Goal: Task Accomplishment & Management: Use online tool/utility

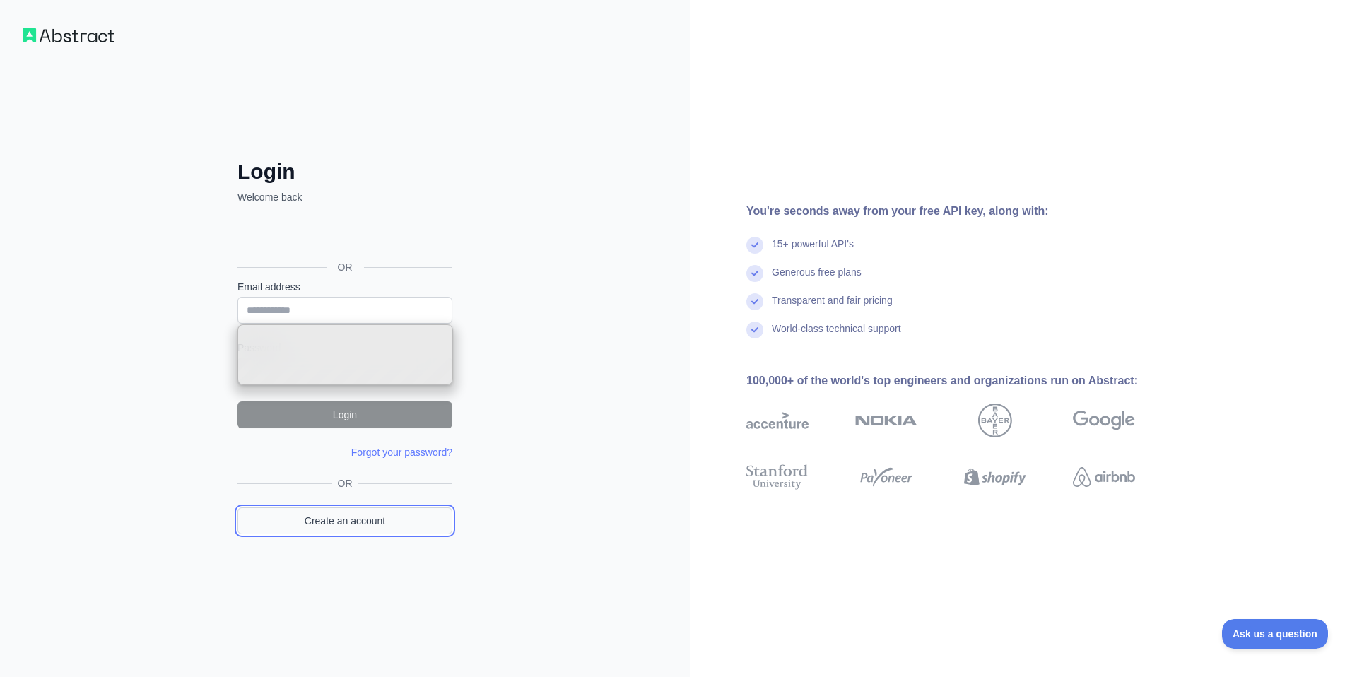
click at [377, 526] on link "Create an account" at bounding box center [344, 520] width 215 height 27
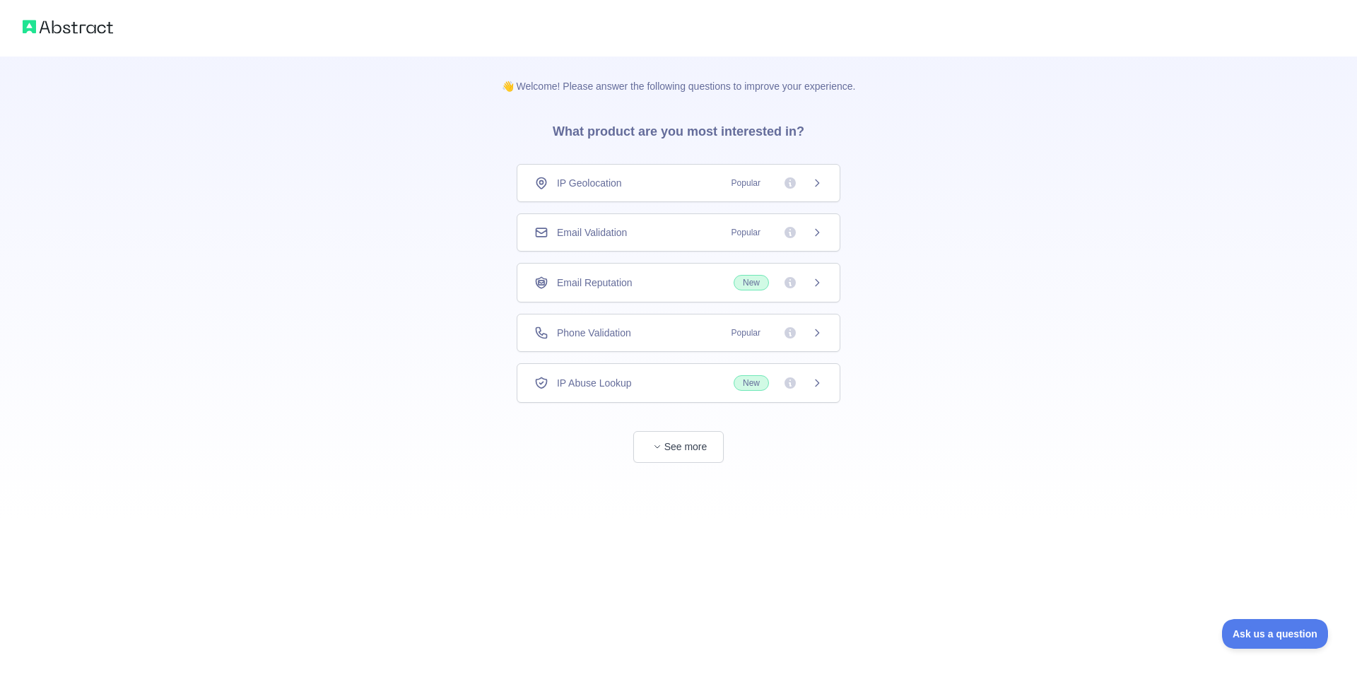
click at [614, 327] on span "Phone Validation" at bounding box center [594, 333] width 74 height 14
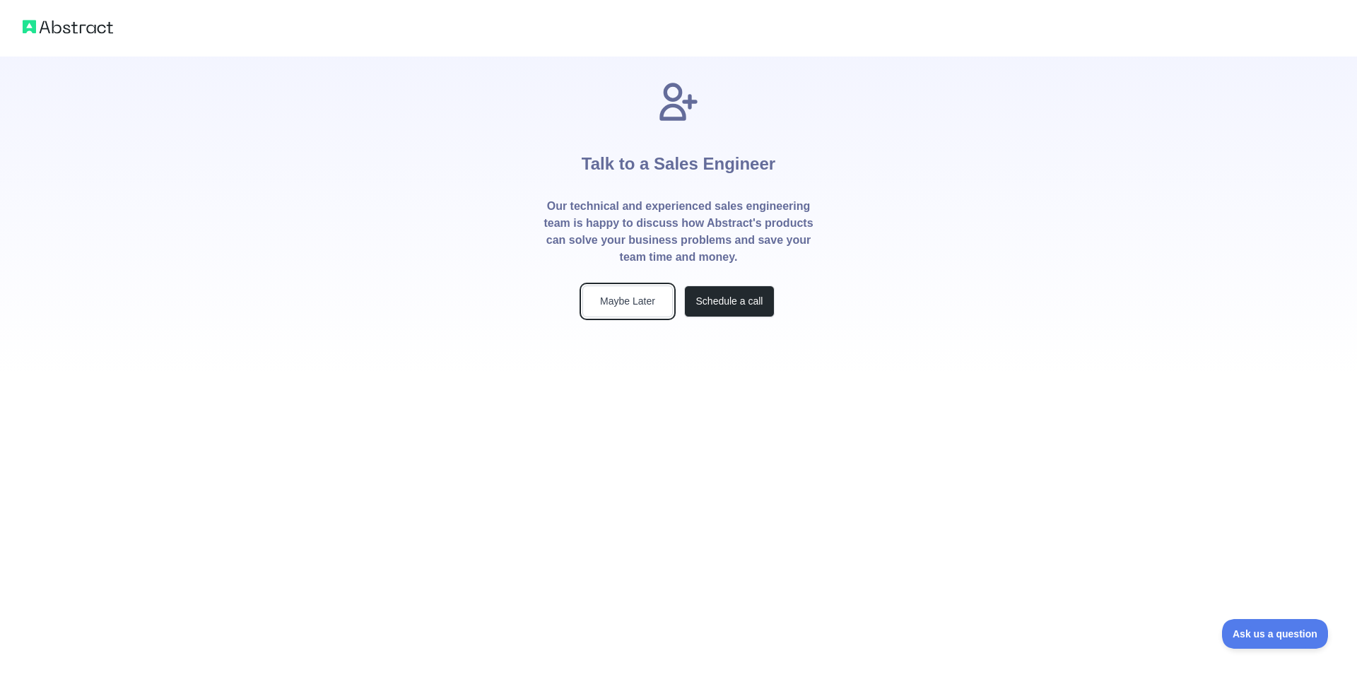
click at [639, 301] on button "Maybe Later" at bounding box center [627, 301] width 90 height 32
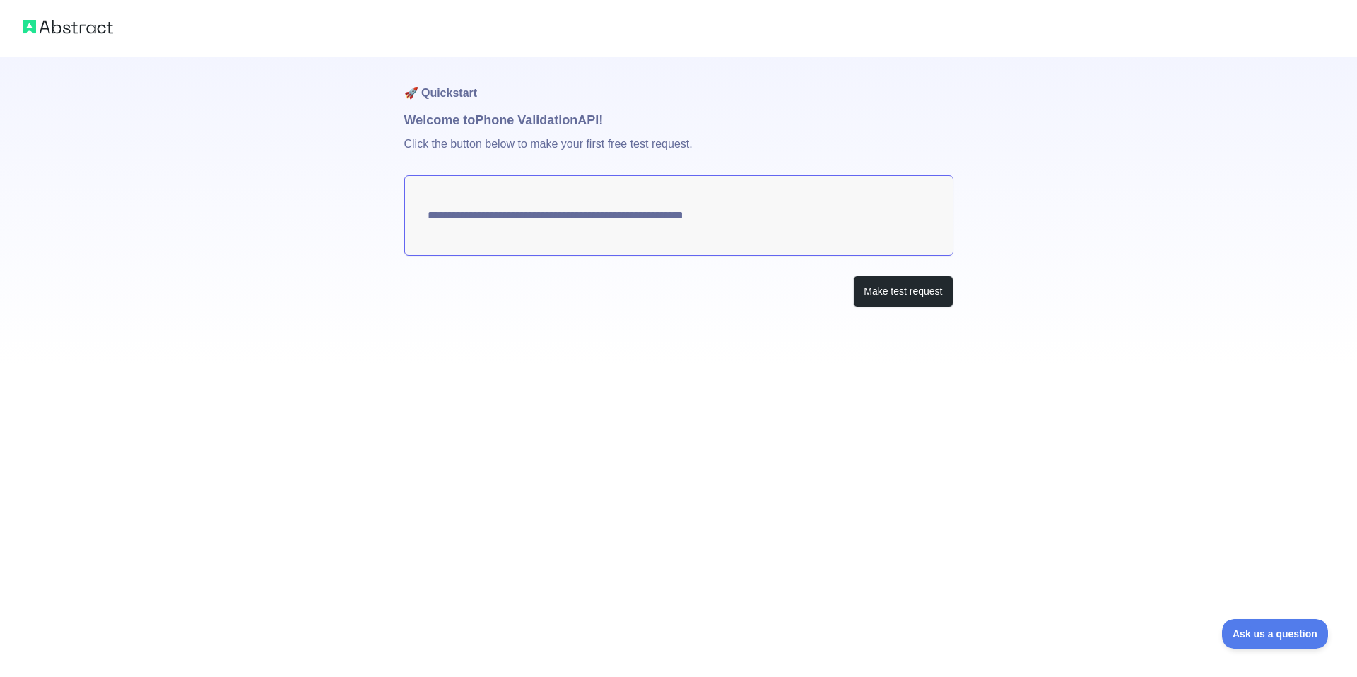
click at [86, 30] on img at bounding box center [68, 27] width 90 height 20
click at [68, 28] on img at bounding box center [68, 27] width 90 height 20
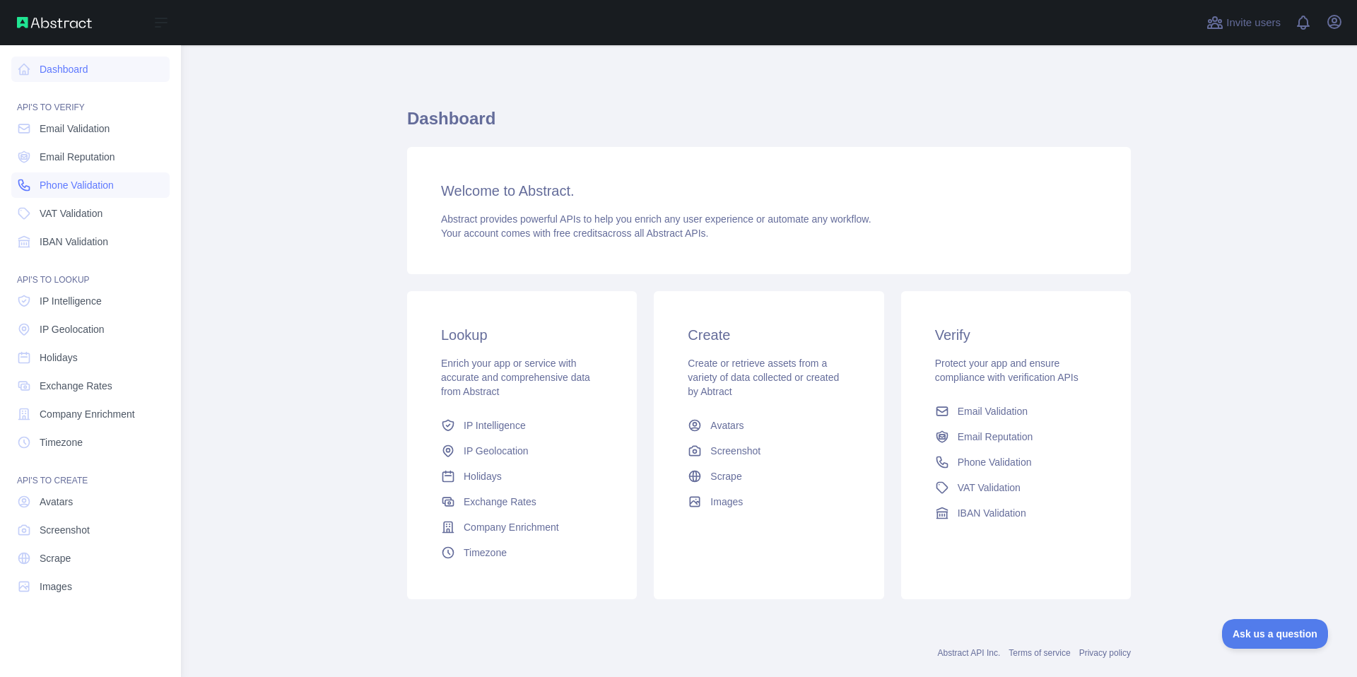
click at [87, 186] on span "Phone Validation" at bounding box center [77, 185] width 74 height 14
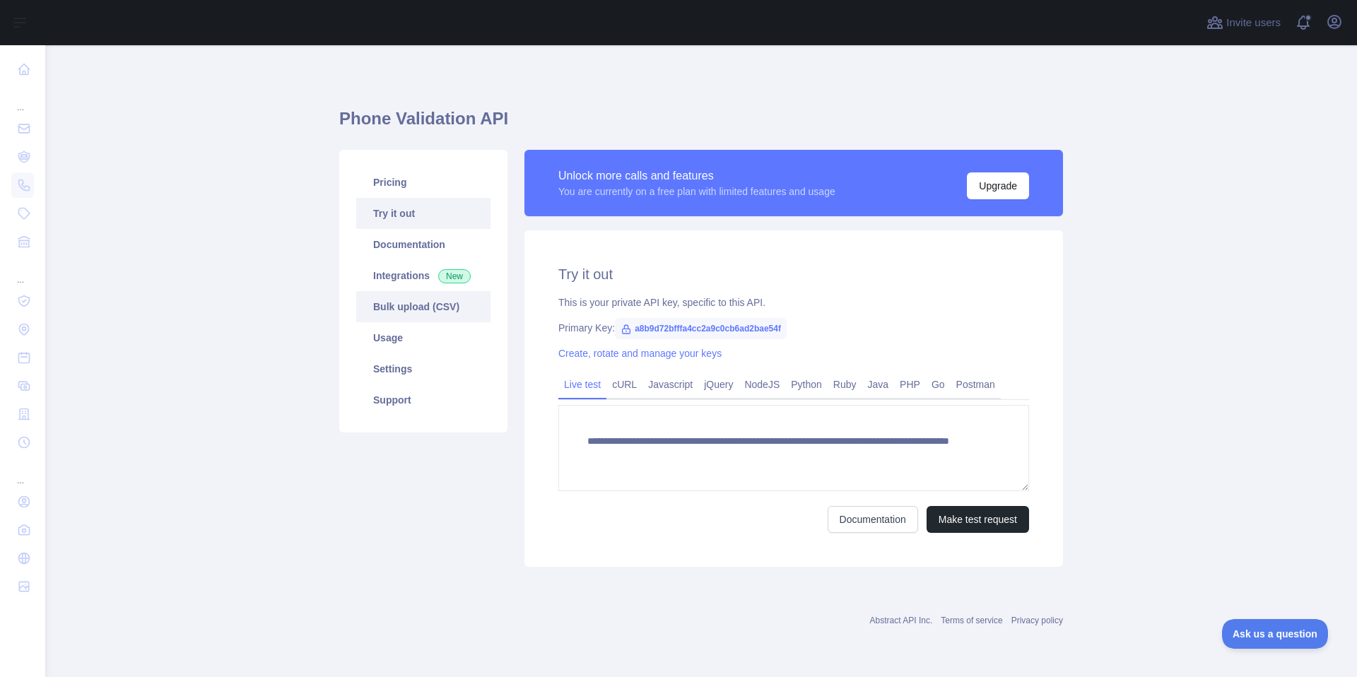
click at [426, 310] on link "Bulk upload (CSV)" at bounding box center [423, 306] width 134 height 31
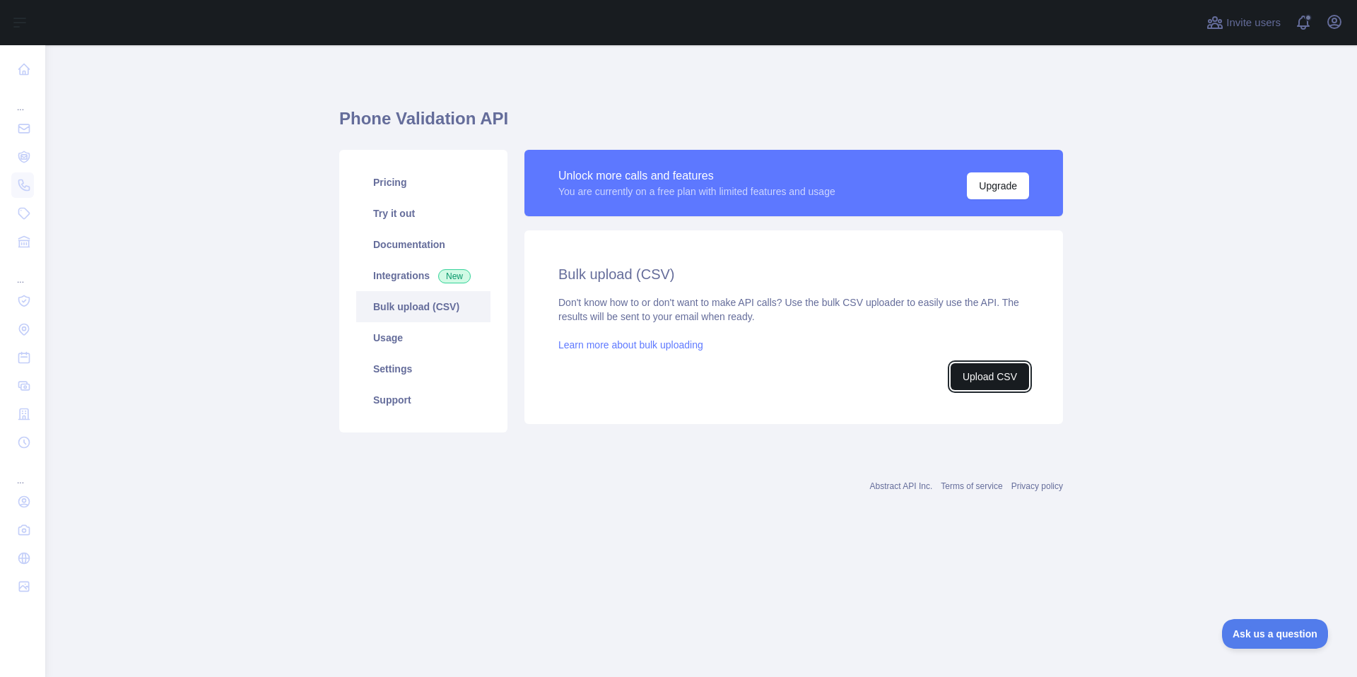
click at [994, 375] on button "Upload CSV" at bounding box center [989, 376] width 78 height 27
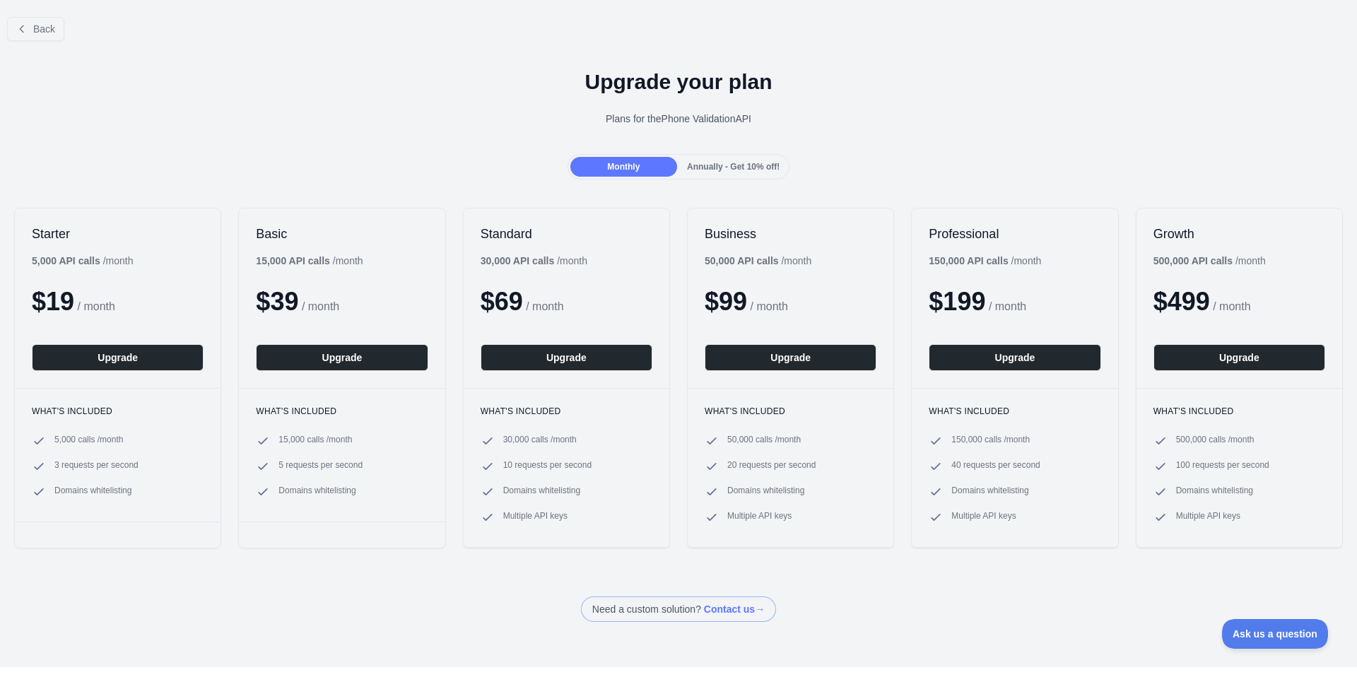
click at [741, 167] on span "Annually - Get 10% off!" at bounding box center [733, 167] width 93 height 10
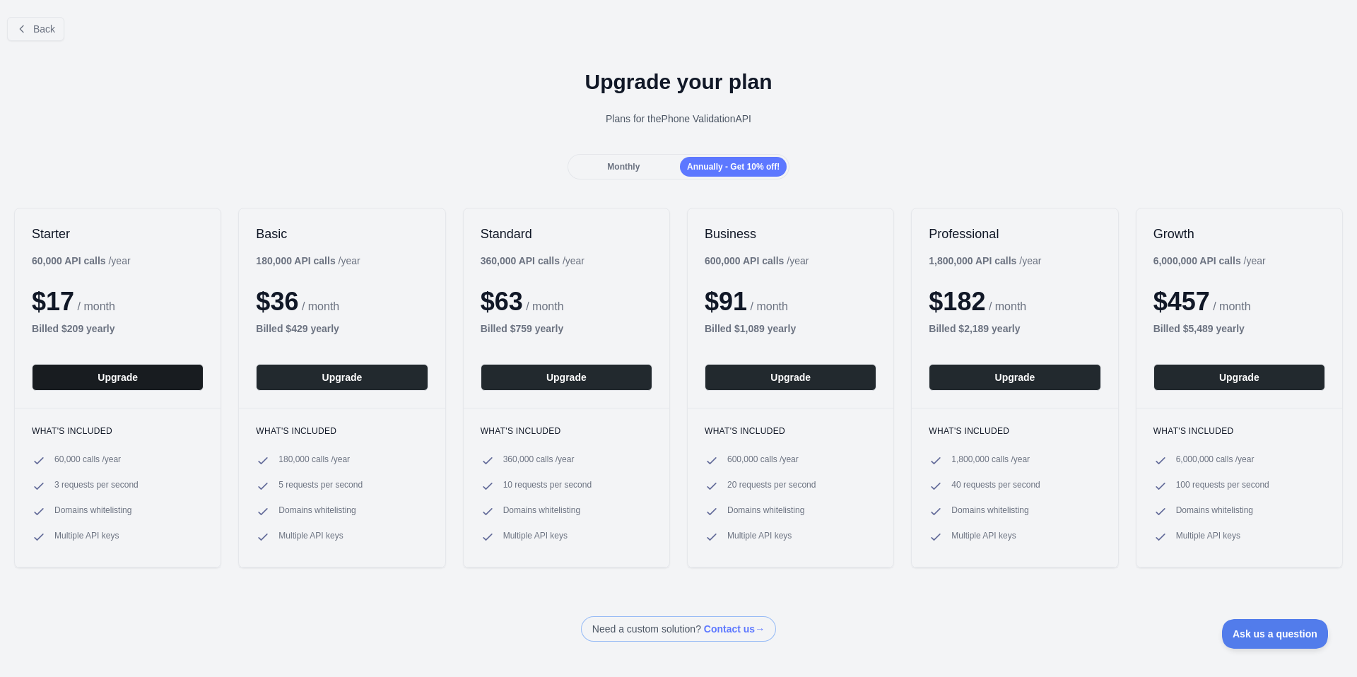
click at [132, 377] on button "Upgrade" at bounding box center [118, 377] width 172 height 27
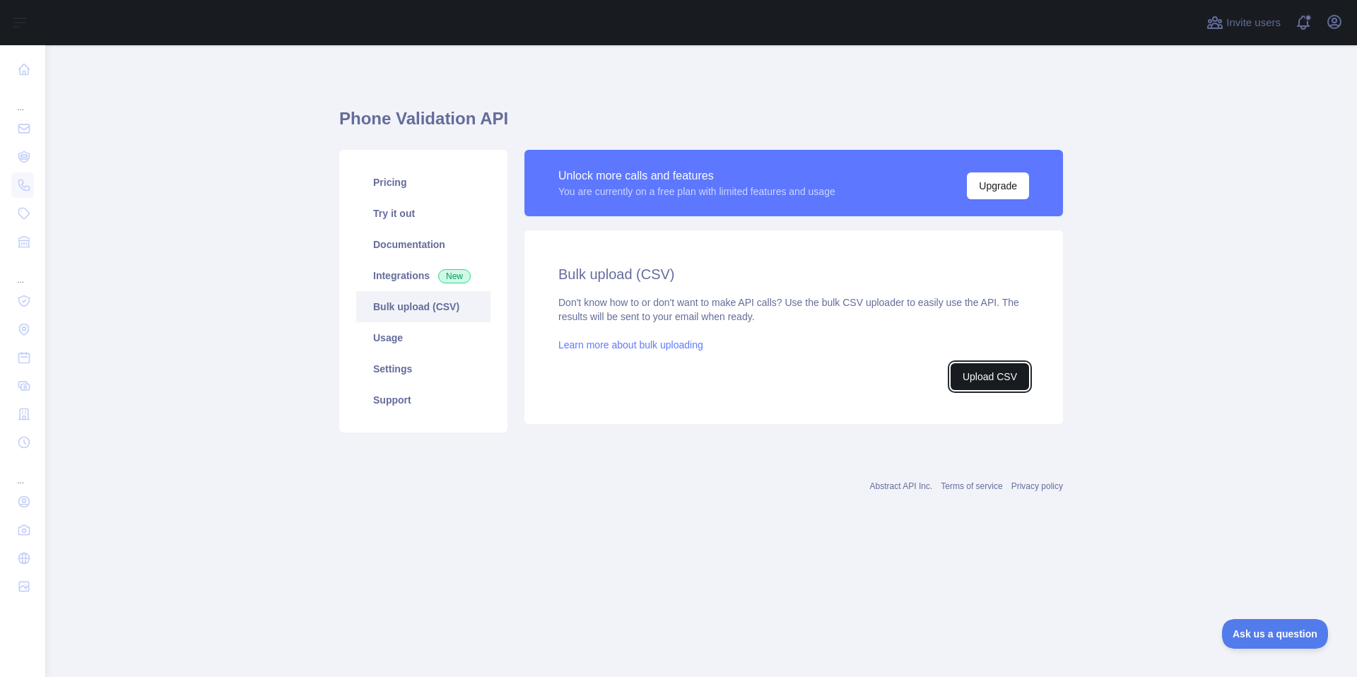
click at [973, 370] on button "Upload CSV" at bounding box center [989, 376] width 78 height 27
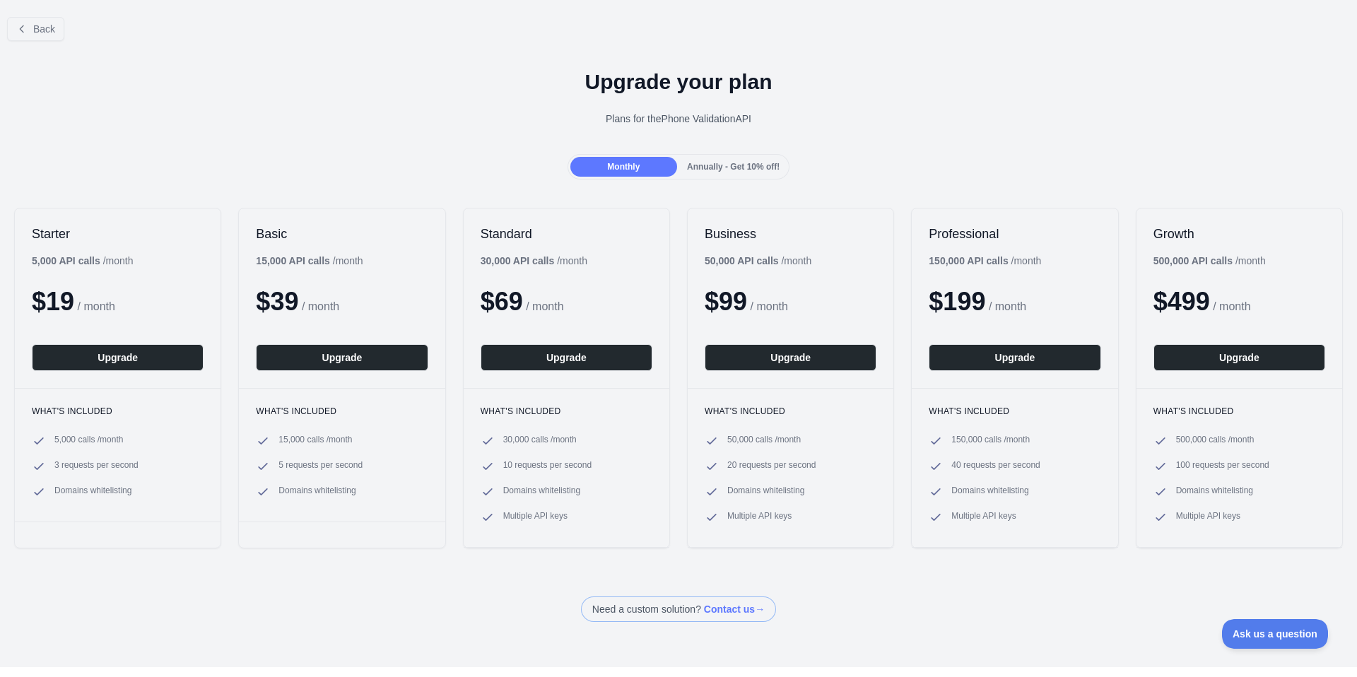
click at [715, 167] on span "Annually - Get 10% off!" at bounding box center [733, 167] width 93 height 10
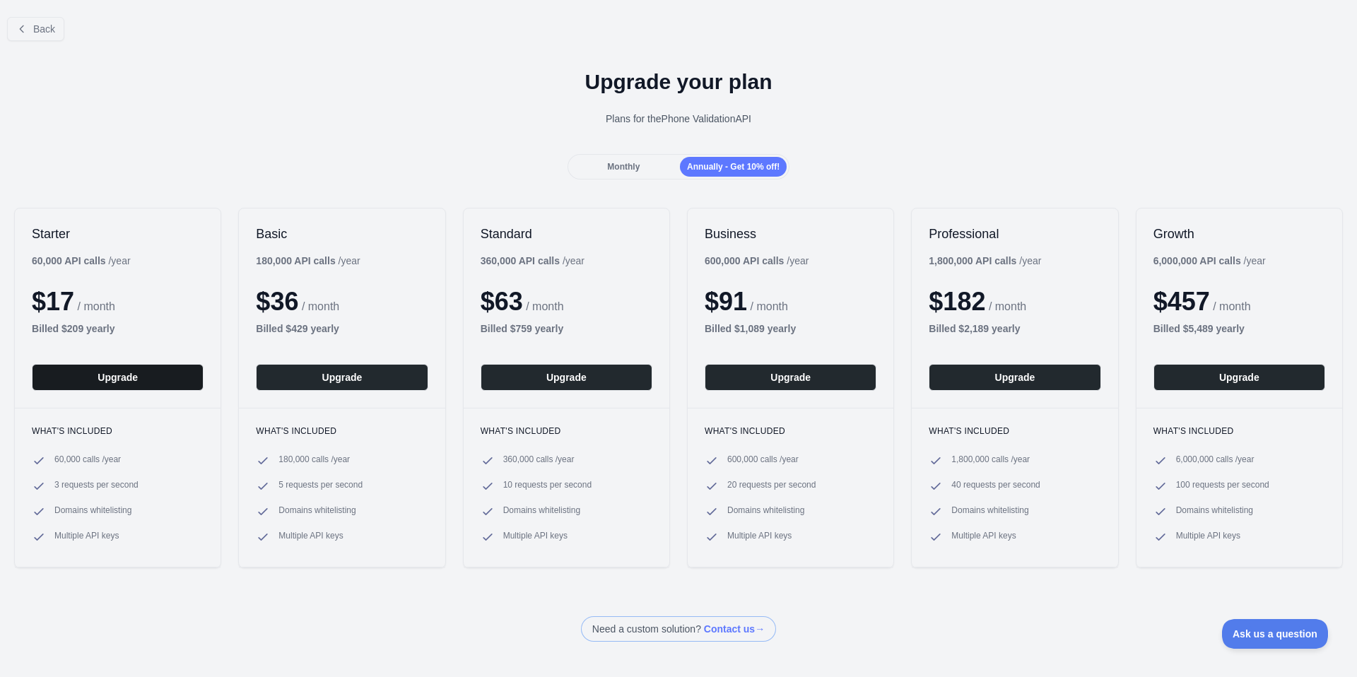
click at [129, 376] on button "Upgrade" at bounding box center [118, 377] width 172 height 27
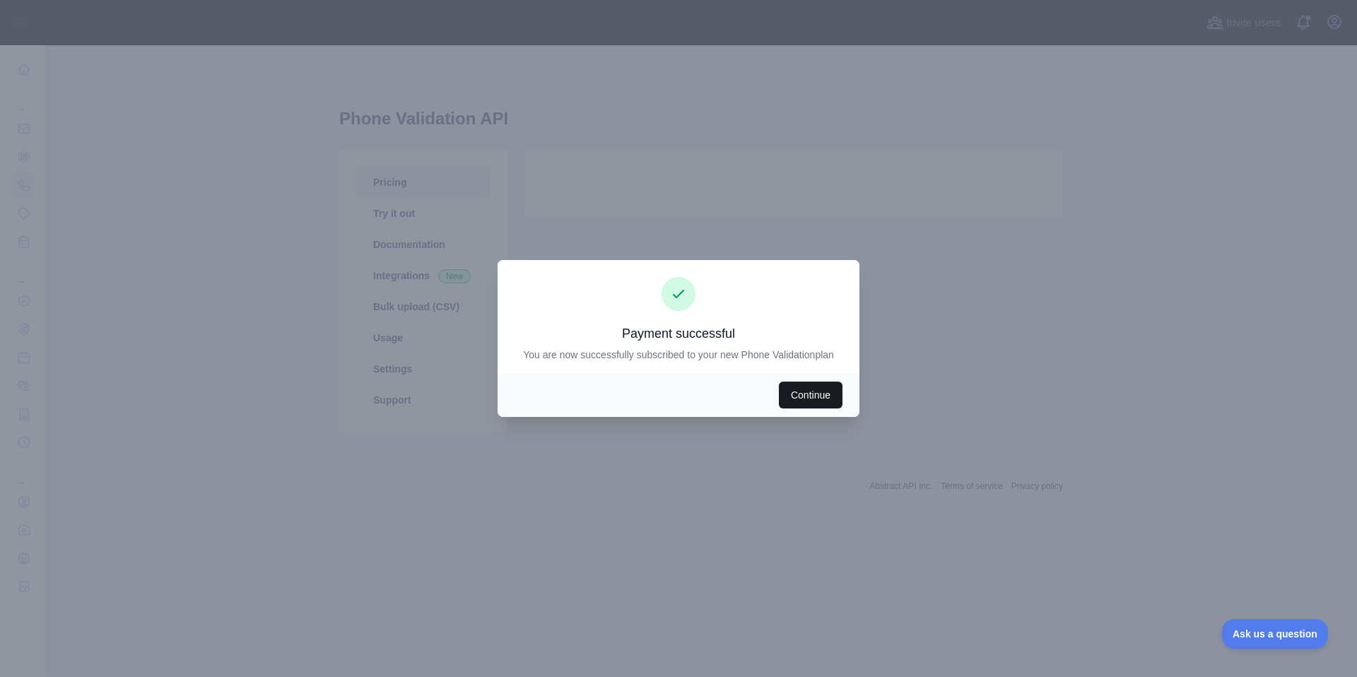
click at [789, 384] on button "Continue" at bounding box center [811, 395] width 64 height 27
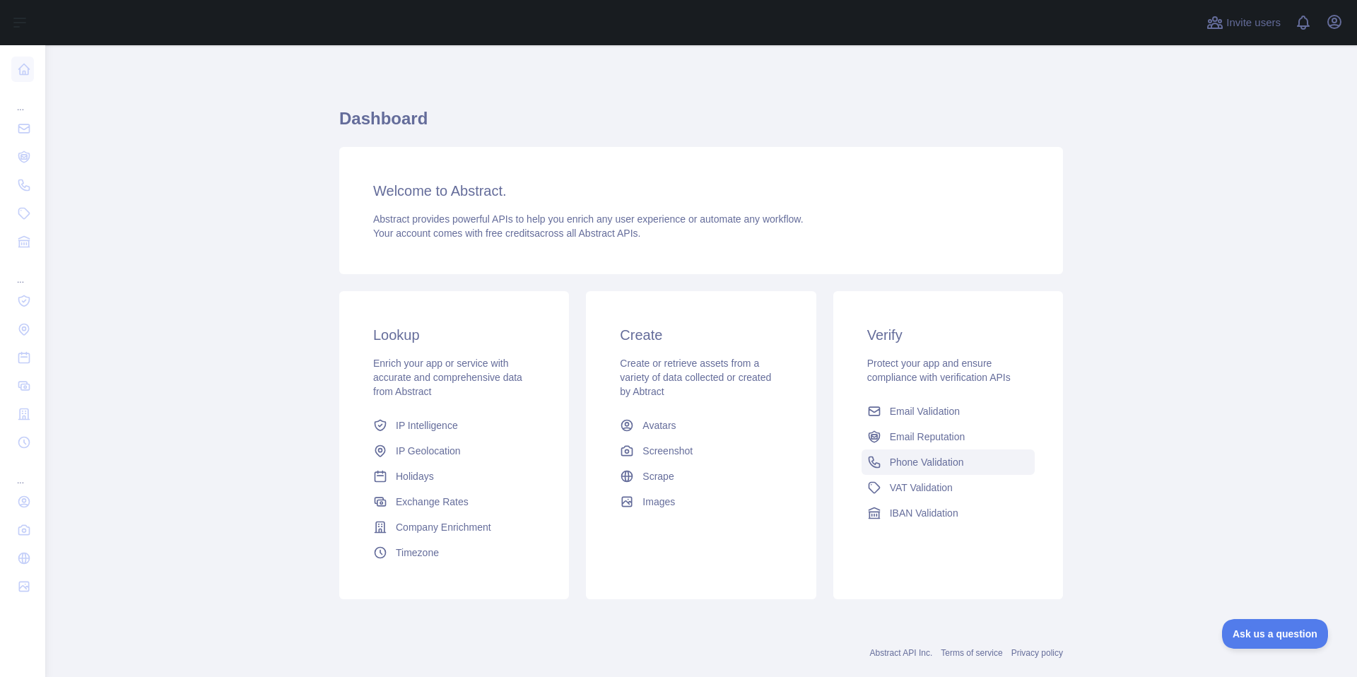
click at [913, 455] on span "Phone Validation" at bounding box center [927, 462] width 74 height 14
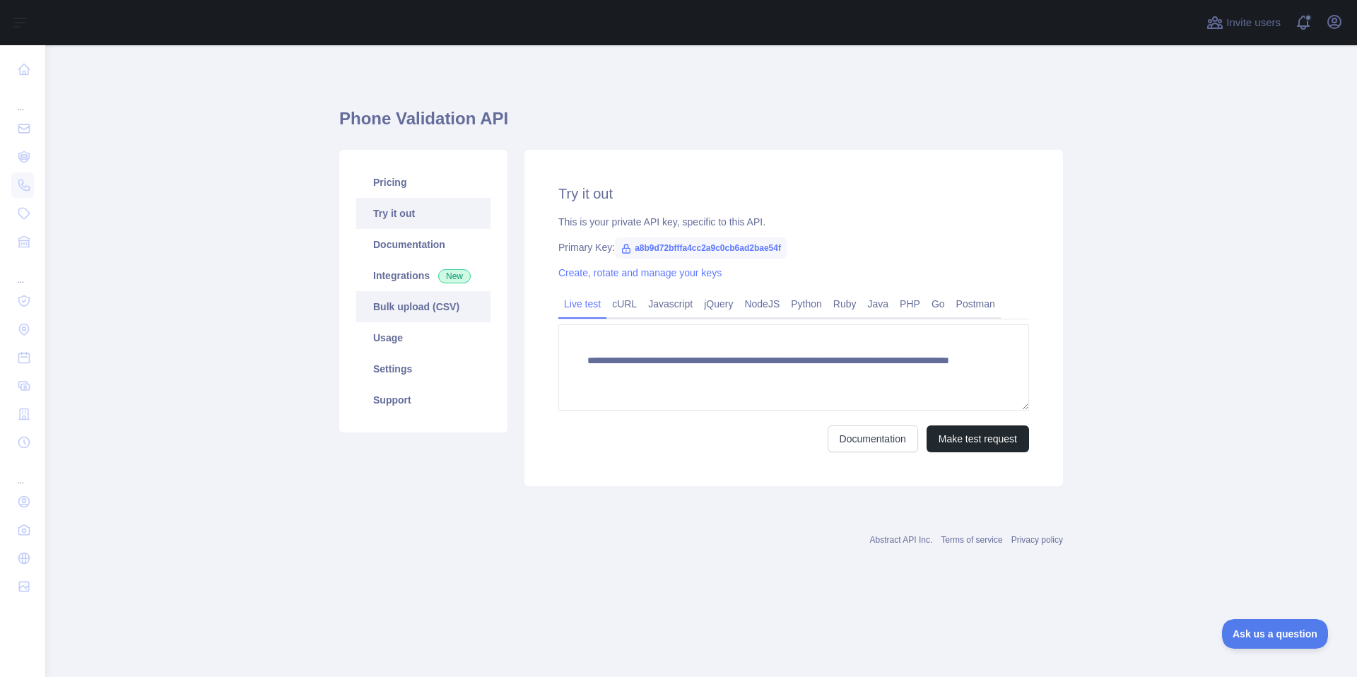
click at [401, 309] on link "Bulk upload (CSV)" at bounding box center [423, 306] width 134 height 31
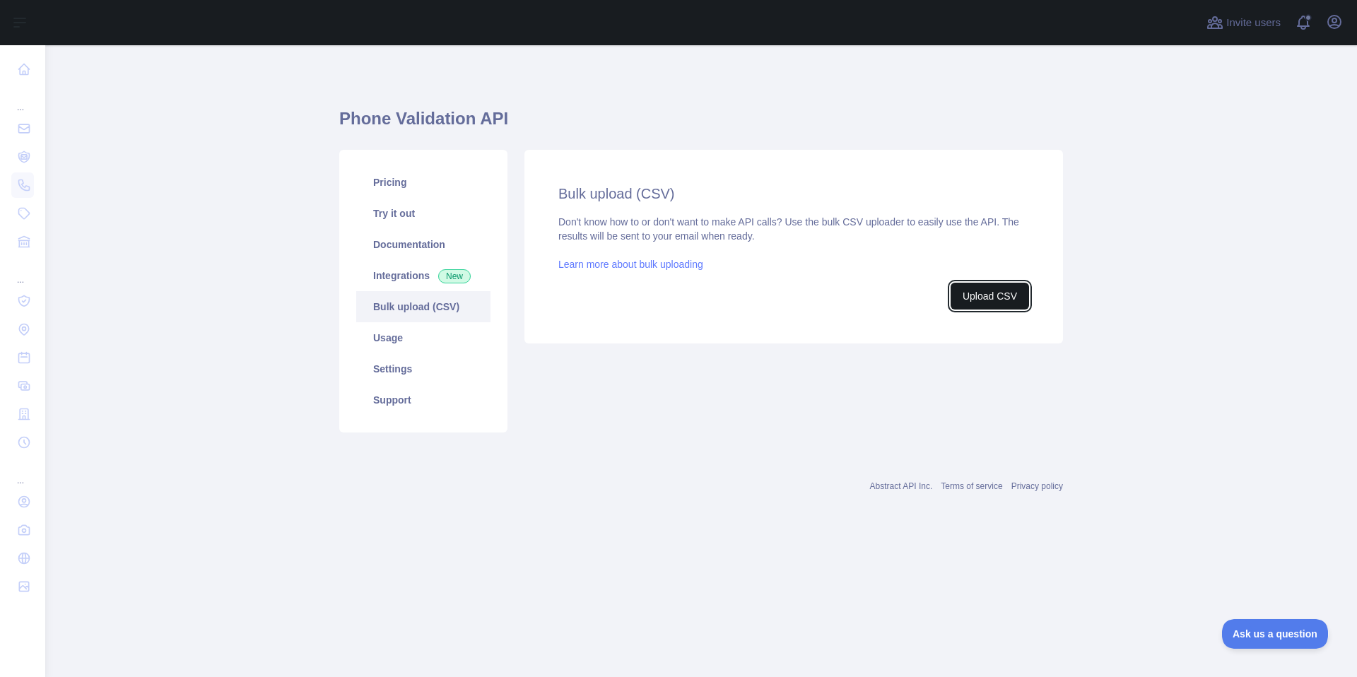
click at [980, 302] on button "Upload CSV" at bounding box center [989, 296] width 78 height 27
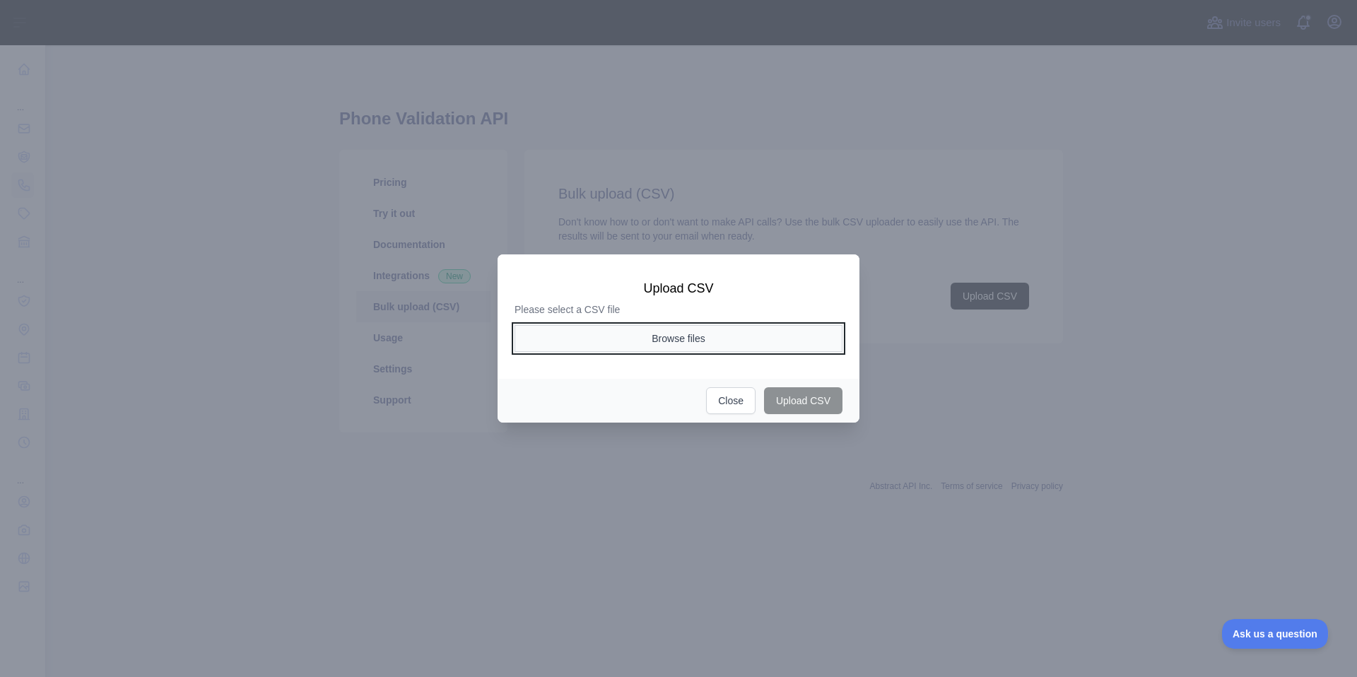
click at [682, 346] on button "Browse files" at bounding box center [678, 338] width 328 height 27
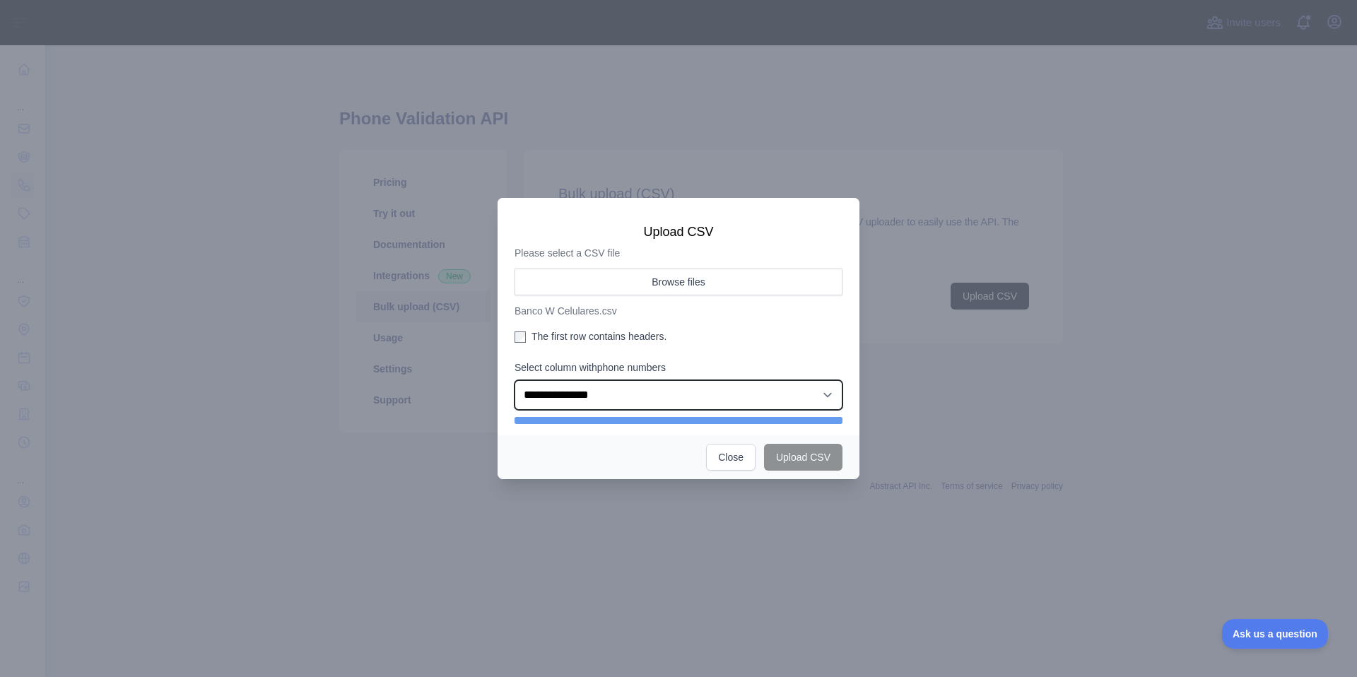
click at [688, 387] on select "**********" at bounding box center [678, 395] width 328 height 30
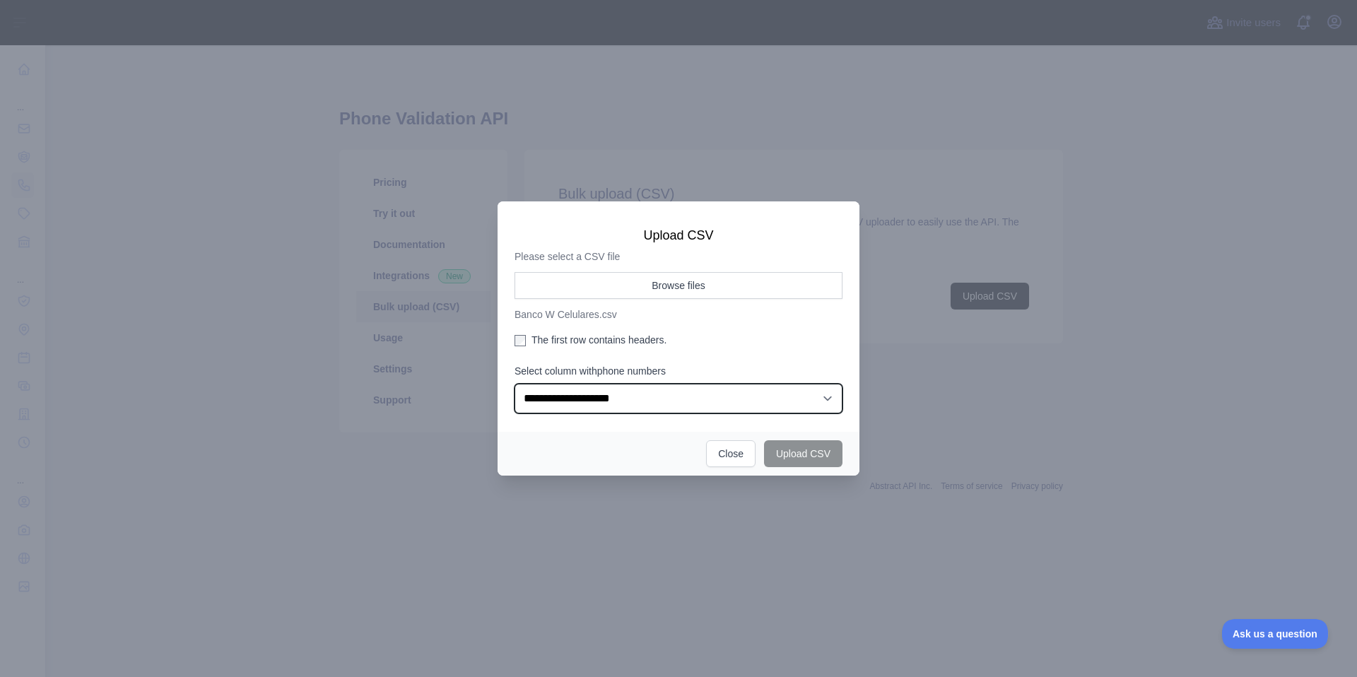
click at [514, 384] on select "**********" at bounding box center [678, 399] width 328 height 30
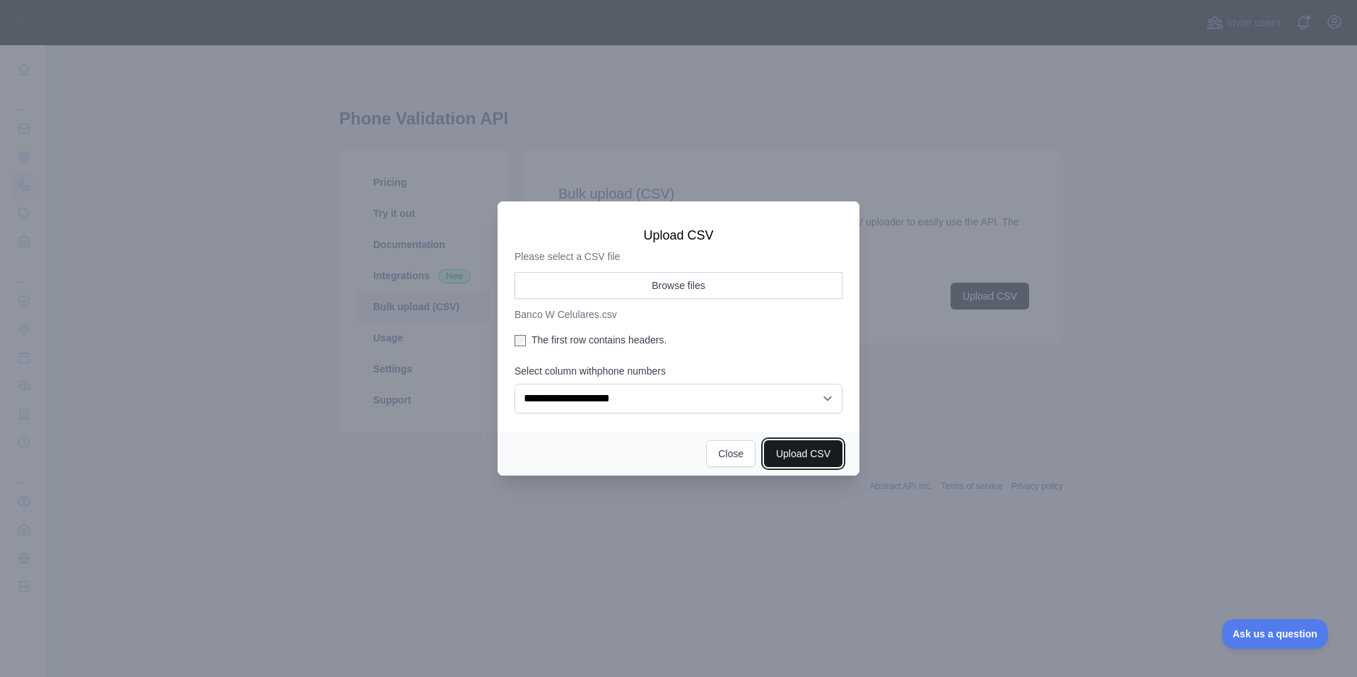
click at [787, 449] on button "Upload CSV" at bounding box center [803, 453] width 78 height 27
select select "**"
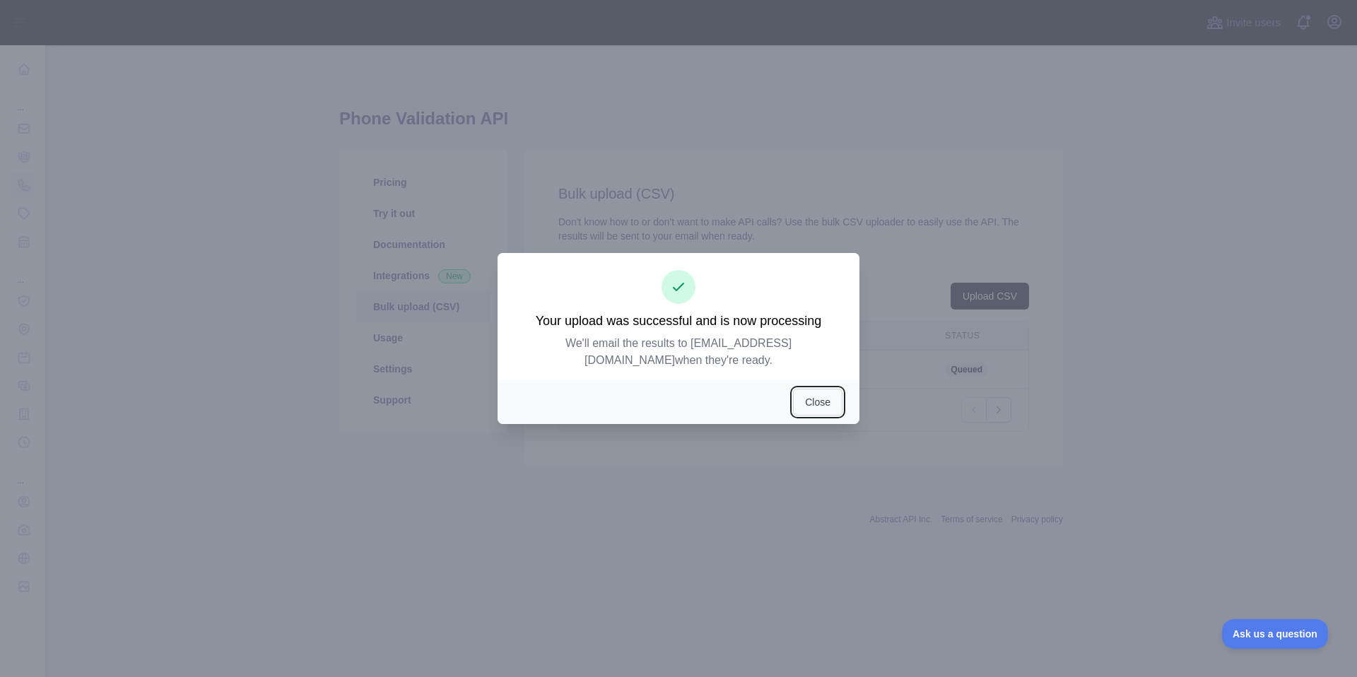
click at [811, 399] on button "Close" at bounding box center [817, 402] width 49 height 27
